Goal: Task Accomplishment & Management: Use online tool/utility

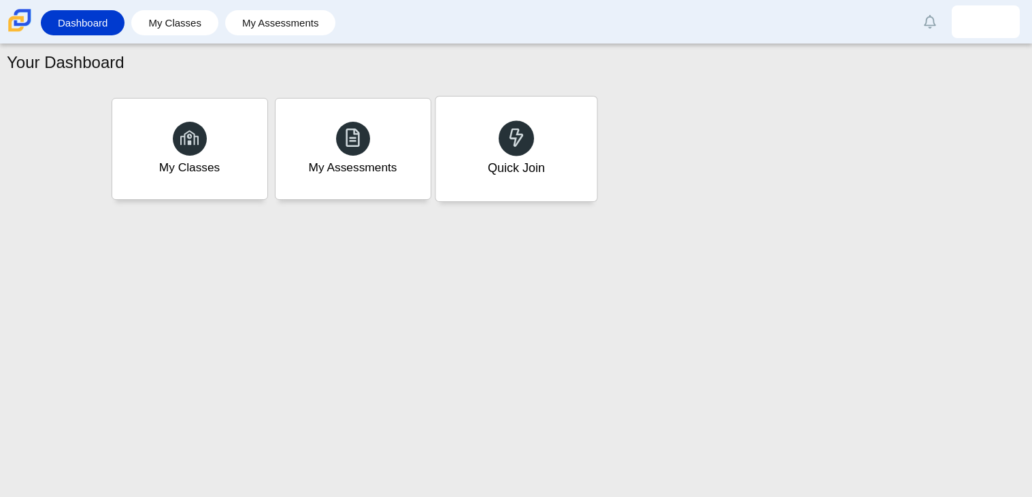
click at [503, 190] on div "Quick Join" at bounding box center [515, 149] width 161 height 105
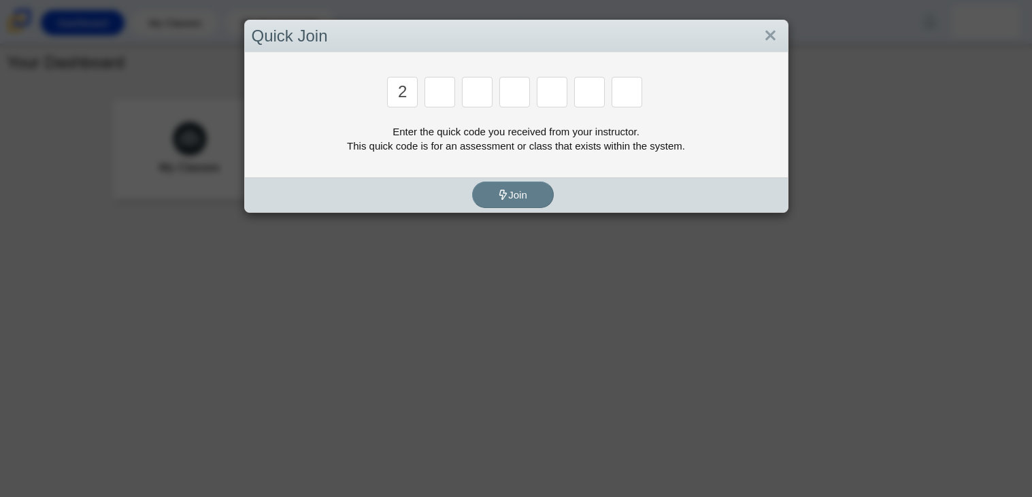
type input "2"
type input "c"
type input "u"
type input "p"
type input "s"
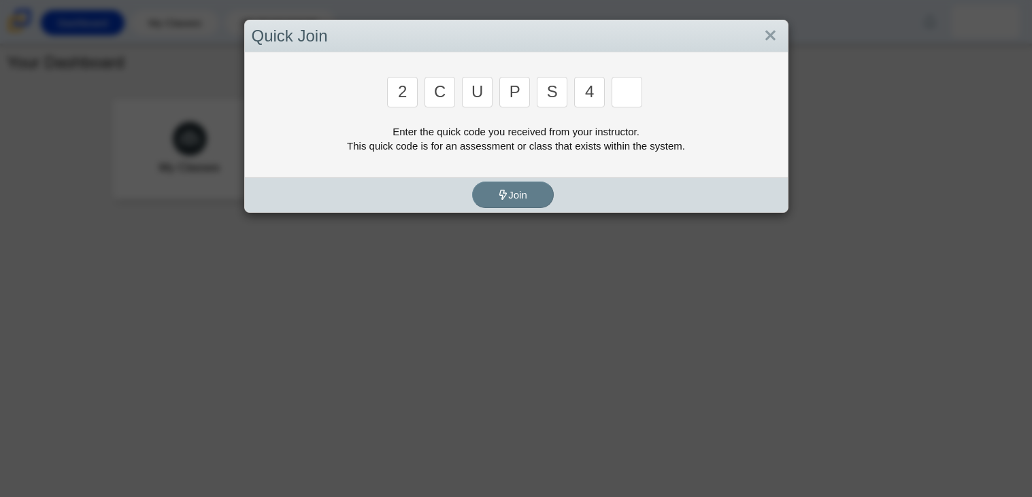
type input "4"
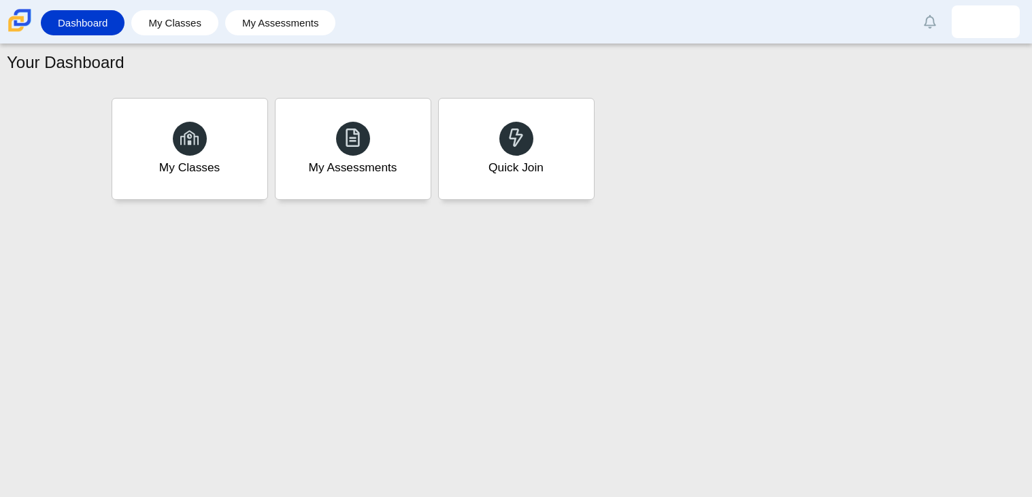
type input "a"
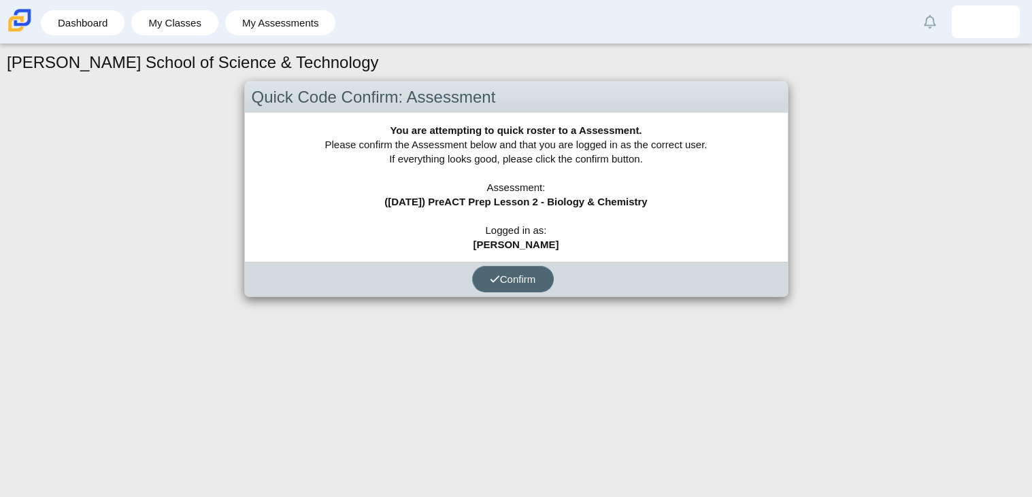
click at [517, 277] on span "Confirm" at bounding box center [513, 279] width 46 height 12
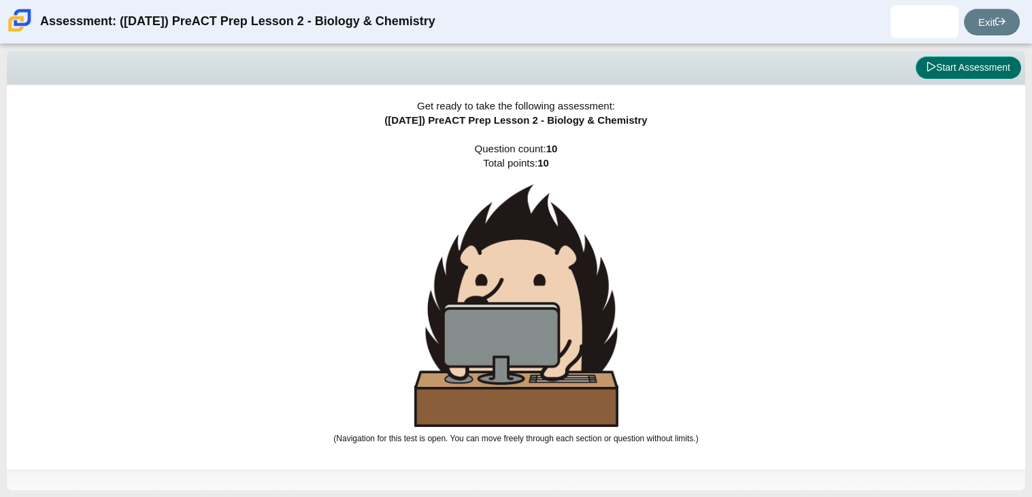
click at [941, 78] on button "Start Assessment" at bounding box center [968, 67] width 105 height 23
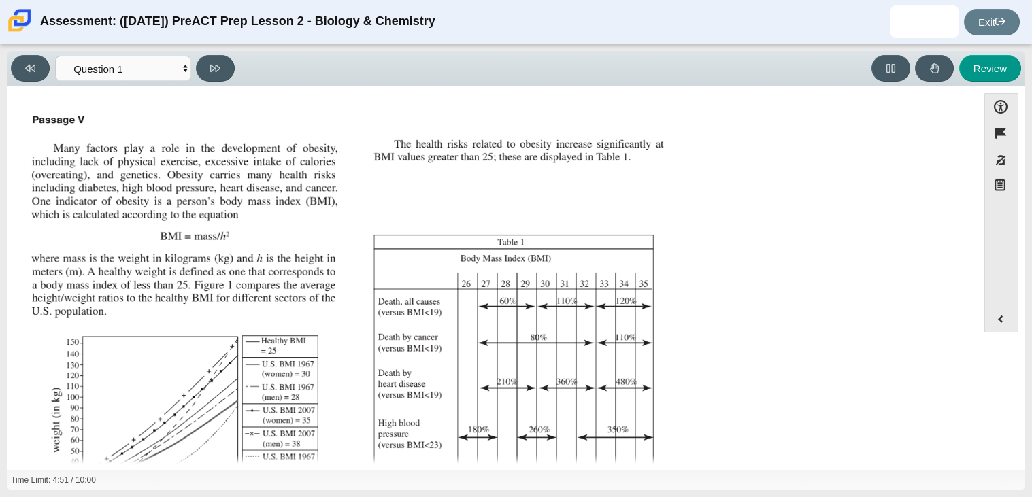
click at [495, 203] on img "Assessment items" at bounding box center [349, 337] width 647 height 456
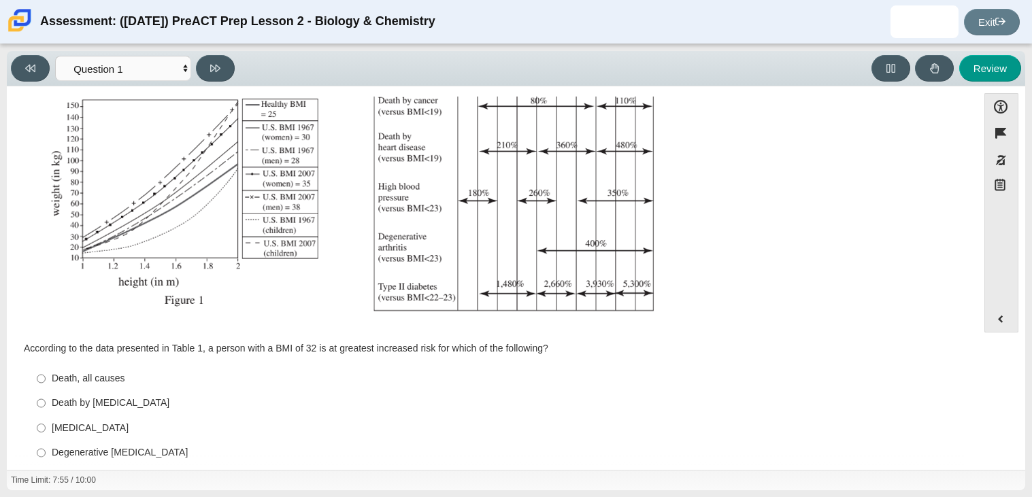
scroll to position [256, 0]
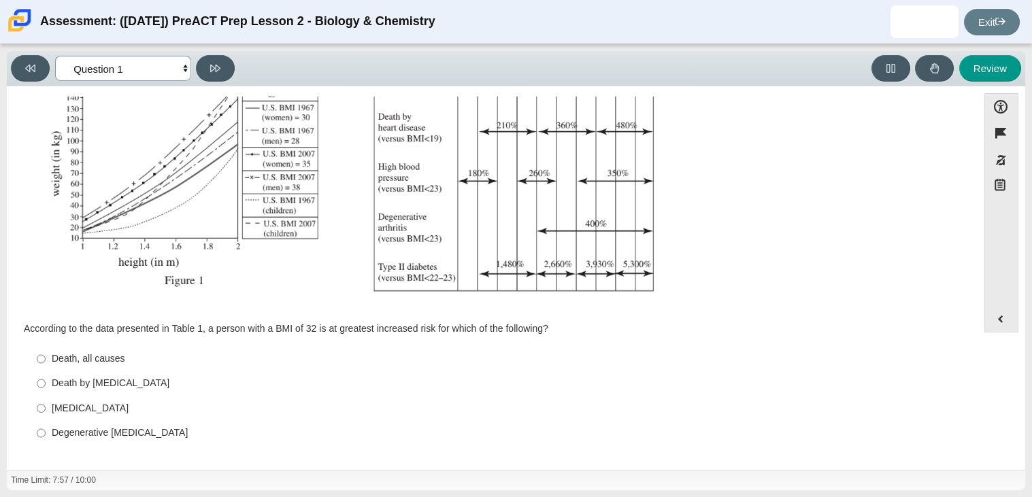
click at [133, 69] on select "Questions Question 1 Question 2 Question 3 Question 4 Question 5 Question 6 Que…" at bounding box center [123, 68] width 136 height 25
click at [55, 56] on select "Questions Question 1 Question 2 Question 3 Question 4 Question 5 Question 6 Que…" at bounding box center [123, 68] width 136 height 25
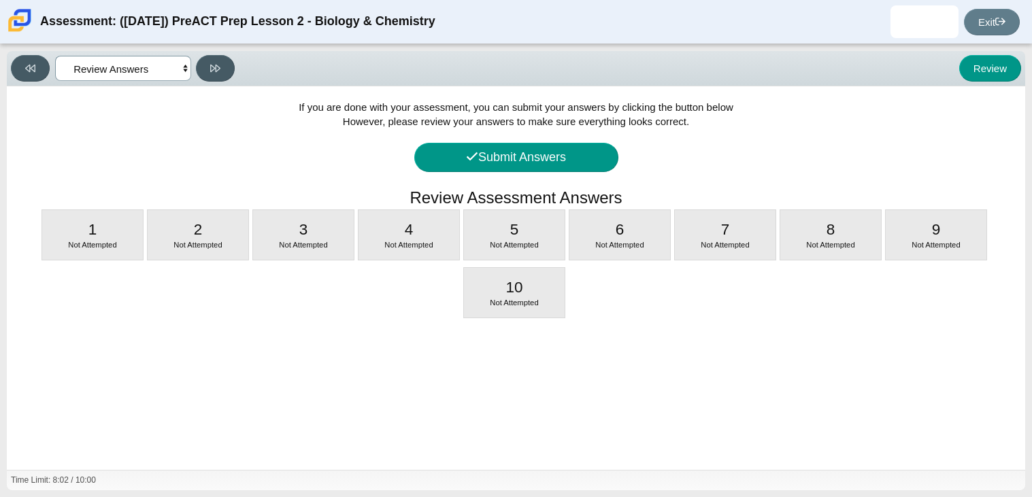
click at [156, 70] on select "Questions Question 1 Question 2 Question 3 Question 4 Question 5 Question 6 Que…" at bounding box center [123, 68] width 136 height 25
click at [55, 56] on select "Questions Question 1 Question 2 Question 3 Question 4 Question 5 Question 6 Que…" at bounding box center [123, 68] width 136 height 25
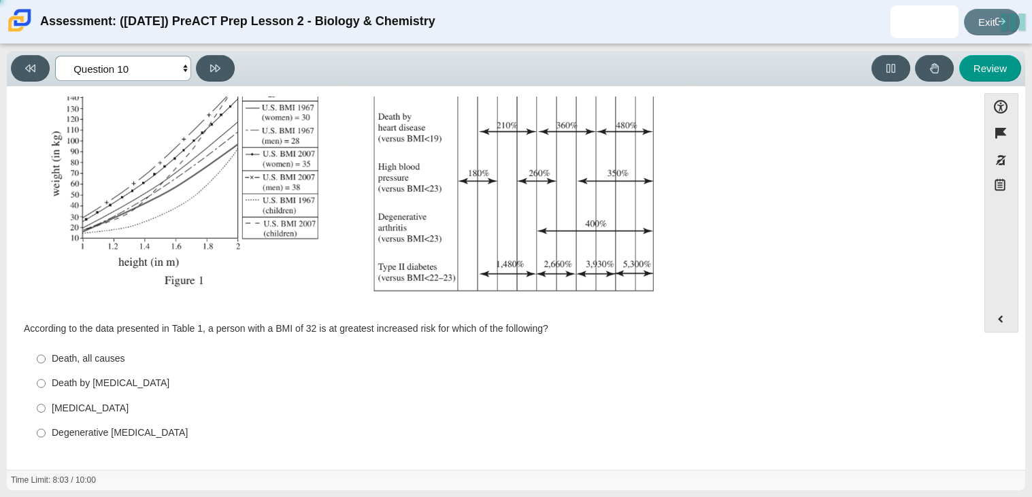
select select "88c27e0d-eae0-4ba9-ac20-9160ce6547ef"
click at [98, 388] on div "Death by cancer" at bounding box center [503, 384] width 902 height 14
click at [46, 388] on input "Death by cancer Death by cancer" at bounding box center [41, 383] width 9 height 24
radio input "true"
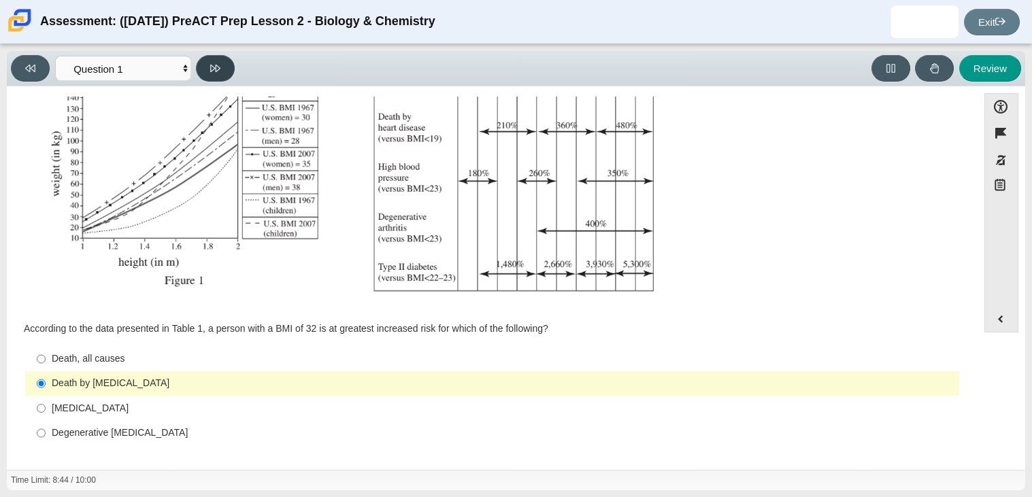
click at [219, 79] on button at bounding box center [215, 68] width 39 height 27
select select "f31ee183-ab53-48c9-9374-3a18949ab500"
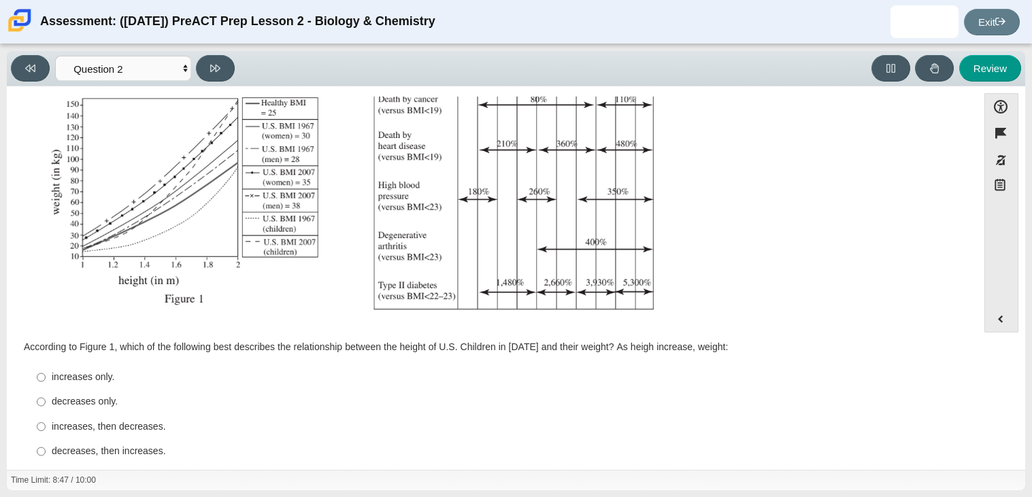
scroll to position [253, 0]
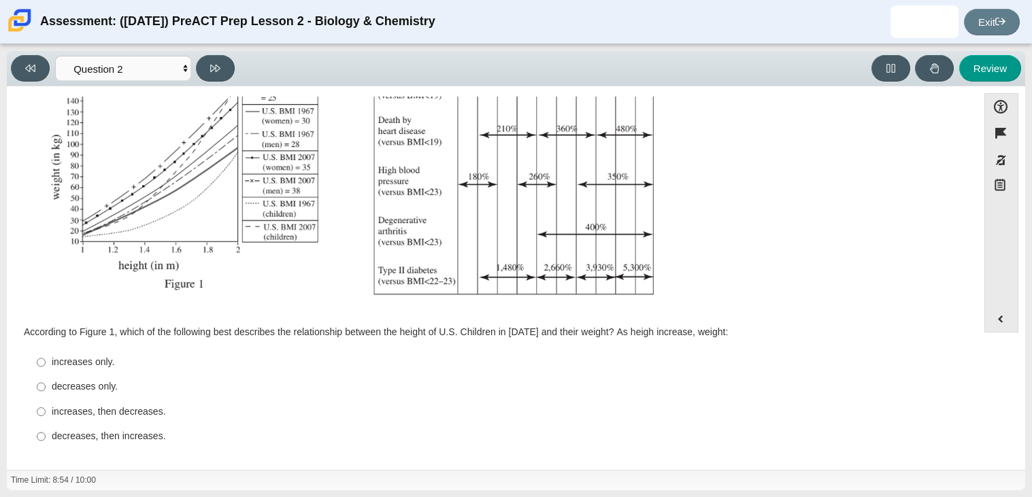
click at [116, 414] on div "increases, then decreases." at bounding box center [503, 412] width 902 height 14
click at [46, 414] on input "increases, then decreases. increases, then decreases." at bounding box center [41, 411] width 9 height 24
radio input "true"
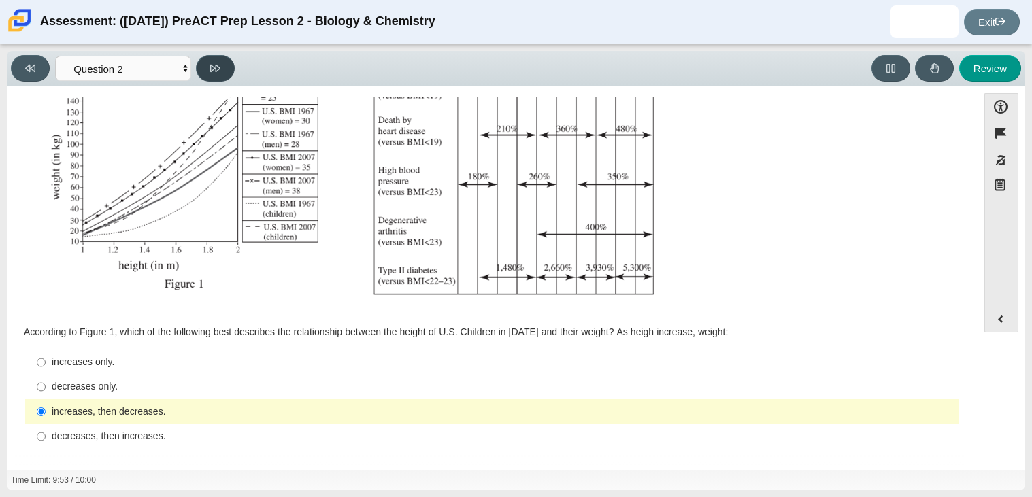
click at [207, 72] on button at bounding box center [215, 68] width 39 height 27
select select "45e82964-709e-4180-9336-970e18221224"
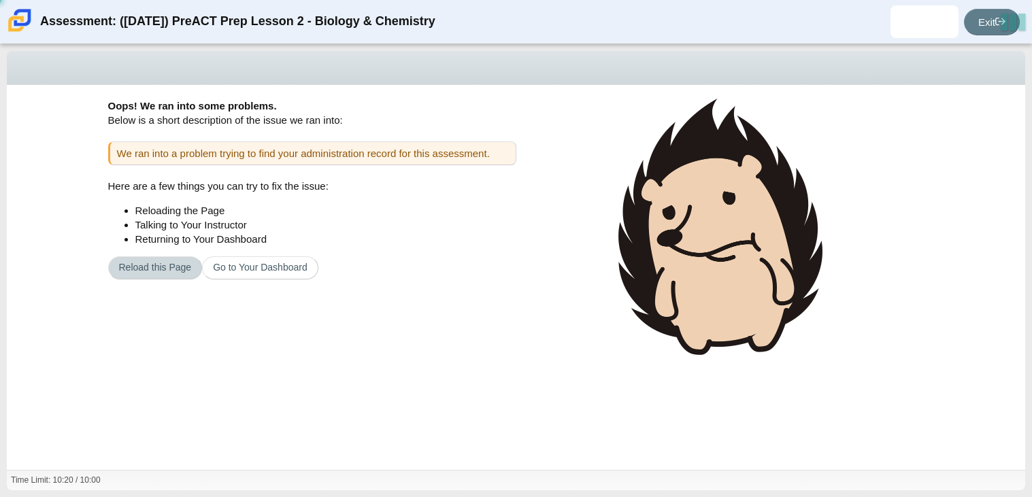
click at [185, 271] on button "Reload this Page" at bounding box center [155, 267] width 95 height 23
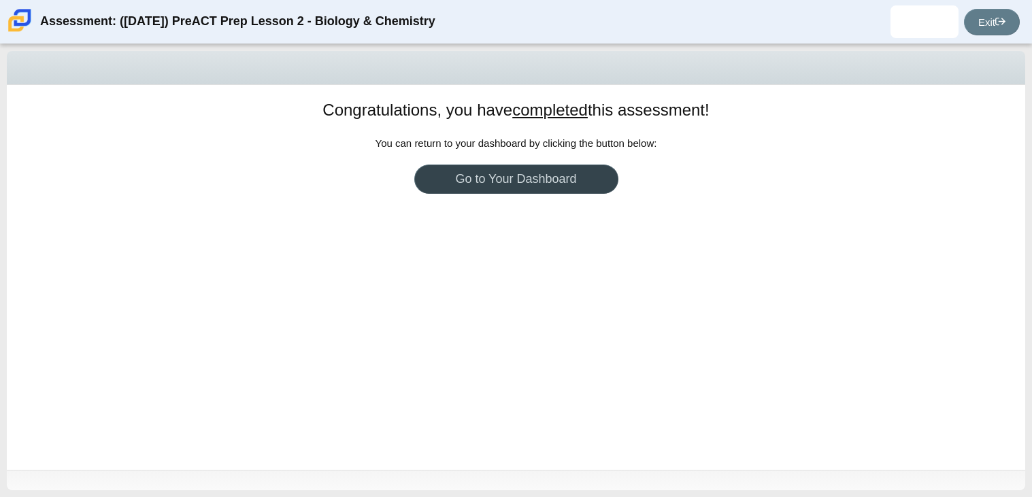
click at [565, 172] on link "Go to Your Dashboard" at bounding box center [516, 179] width 204 height 29
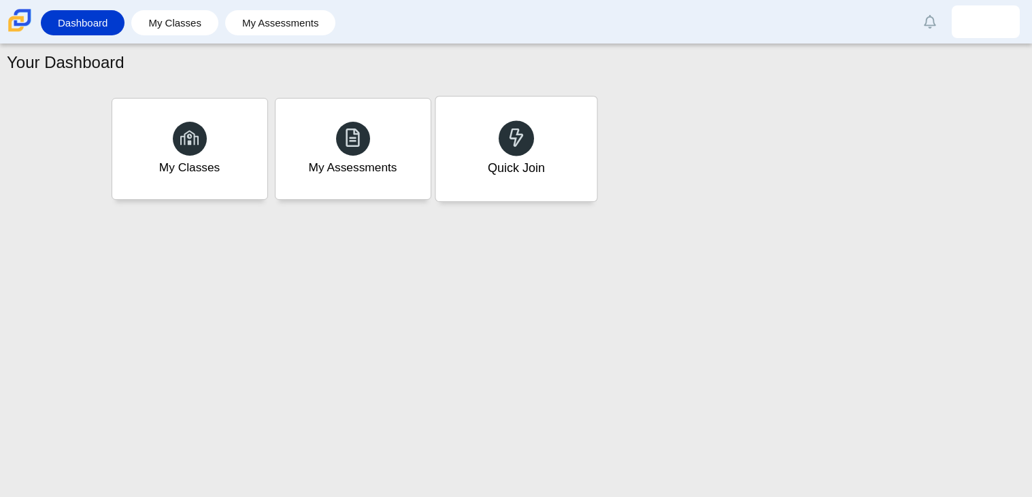
click at [529, 168] on div "Quick Join" at bounding box center [515, 168] width 57 height 18
click at [389, 163] on div "My Assessments" at bounding box center [353, 168] width 92 height 18
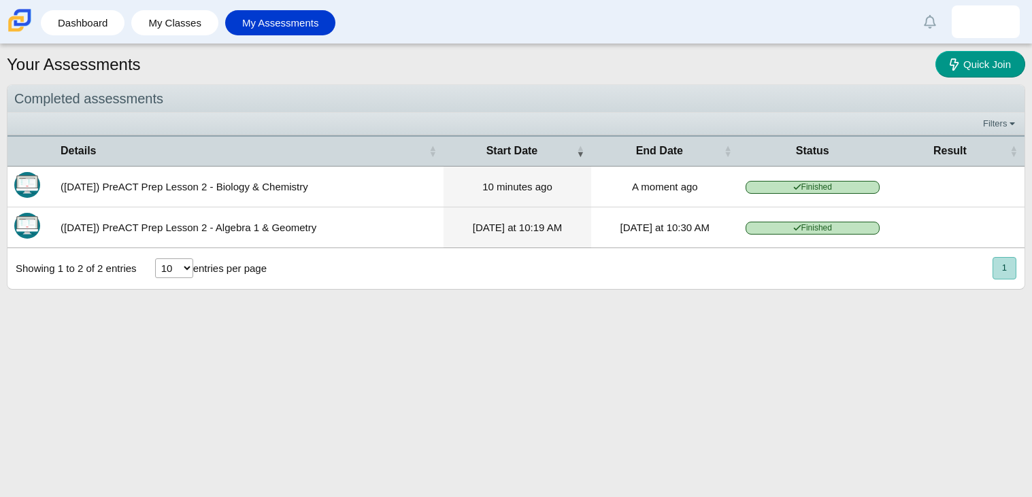
click at [841, 188] on span "Finished" at bounding box center [813, 187] width 134 height 13
